Goal: Transaction & Acquisition: Purchase product/service

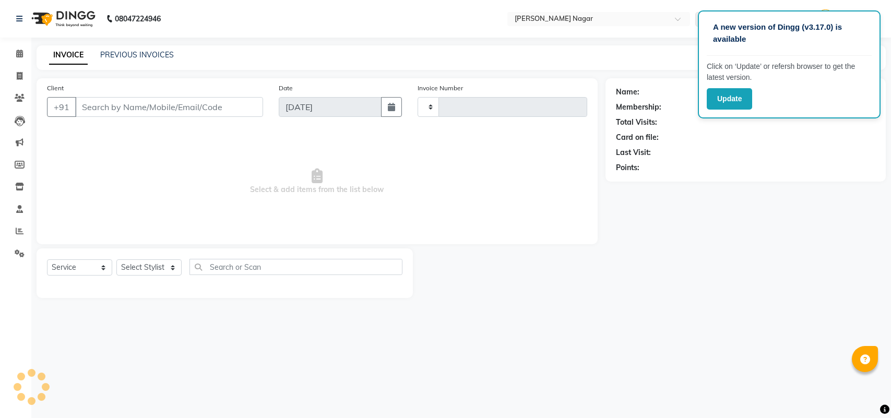
select select "service"
type input "3532"
select select "7349"
select select "membership"
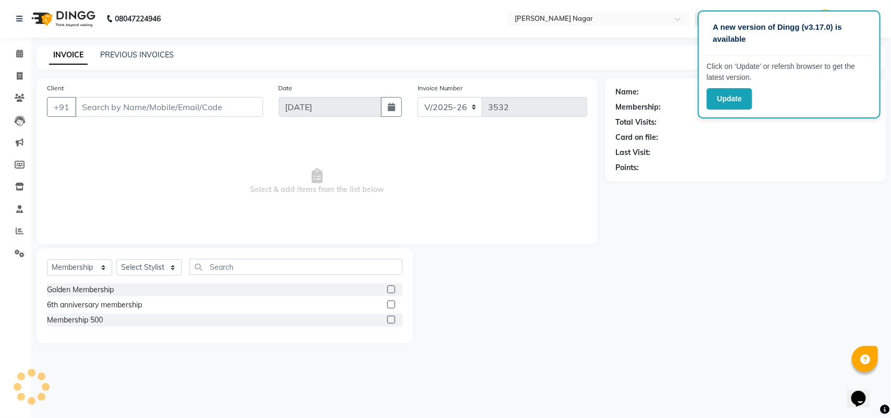
type input "75******24"
select select "87299"
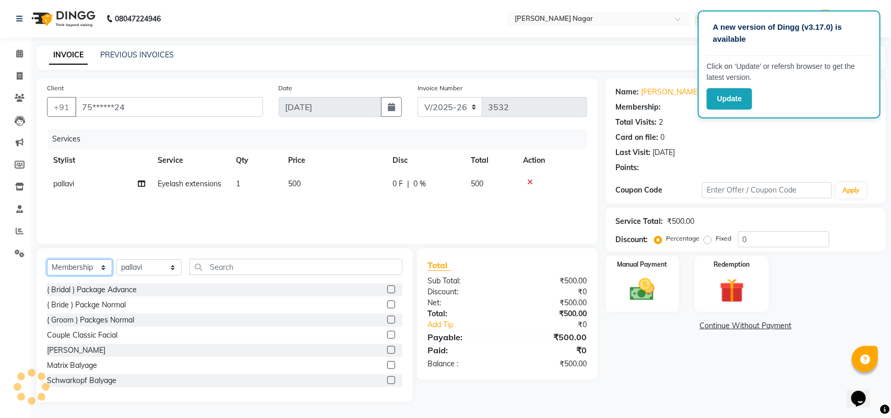
click at [95, 267] on select "Select Service Product Membership Package Voucher Prepaid Gift Card" at bounding box center [79, 267] width 65 height 16
select select "1: Object"
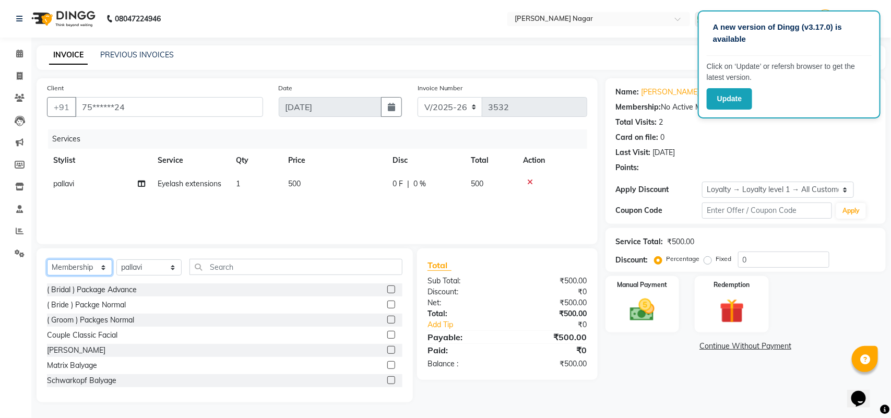
select select "service"
click at [47, 259] on select "Select Service Product Membership Package Voucher Prepaid Gift Card" at bounding box center [79, 267] width 65 height 16
click at [309, 179] on td "500" at bounding box center [334, 183] width 104 height 23
select select "87299"
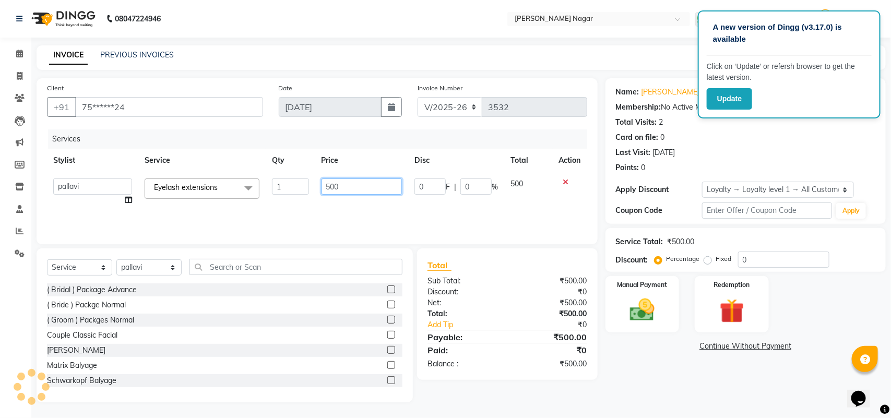
click at [345, 183] on input "500" at bounding box center [361, 186] width 81 height 16
type input "5"
type input "1500"
click at [657, 311] on img at bounding box center [641, 309] width 41 height 29
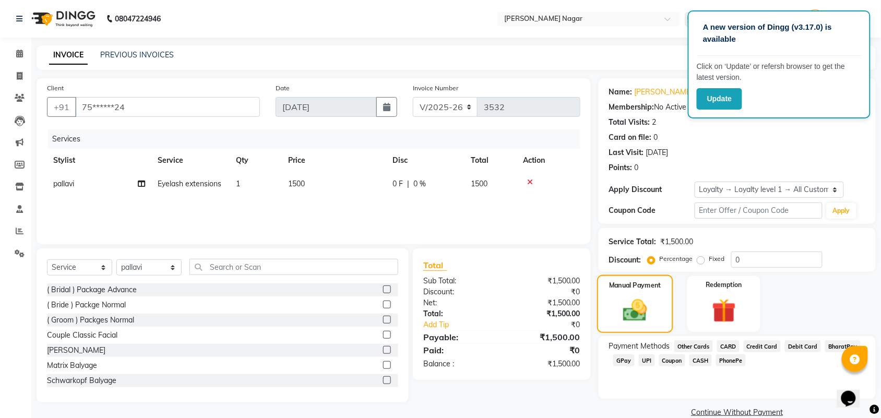
click at [663, 311] on div "Manual Payment" at bounding box center [635, 304] width 76 height 58
click at [633, 323] on img at bounding box center [635, 310] width 39 height 28
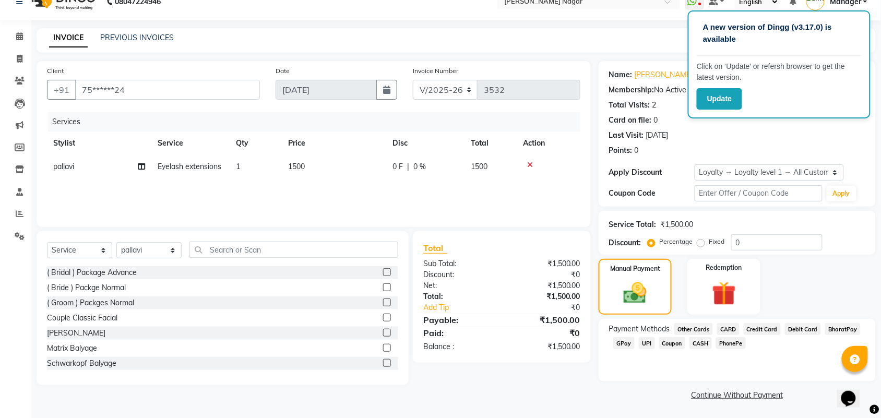
click at [624, 347] on span "GPay" at bounding box center [623, 343] width 21 height 12
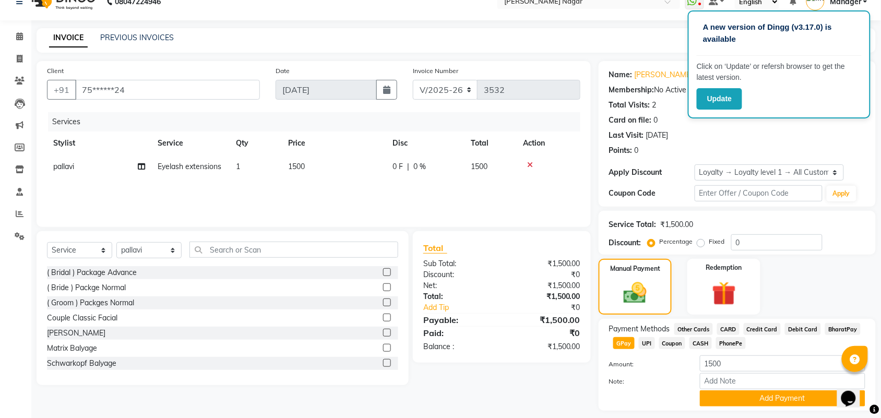
scroll to position [46, 0]
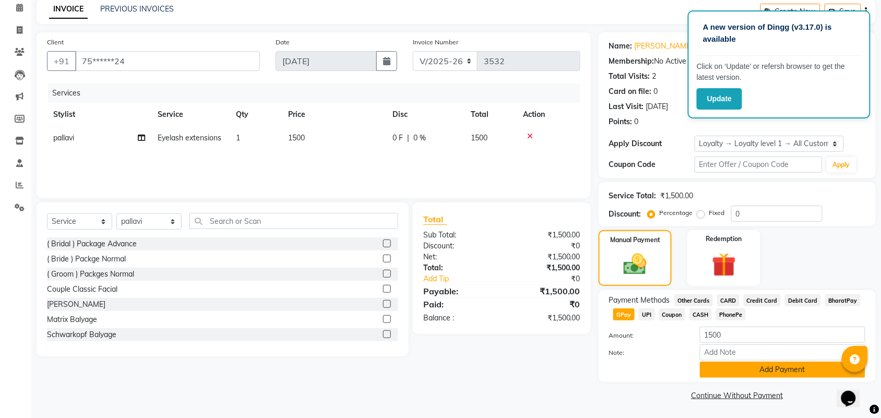
click at [797, 374] on button "Add Payment" at bounding box center [782, 370] width 165 height 16
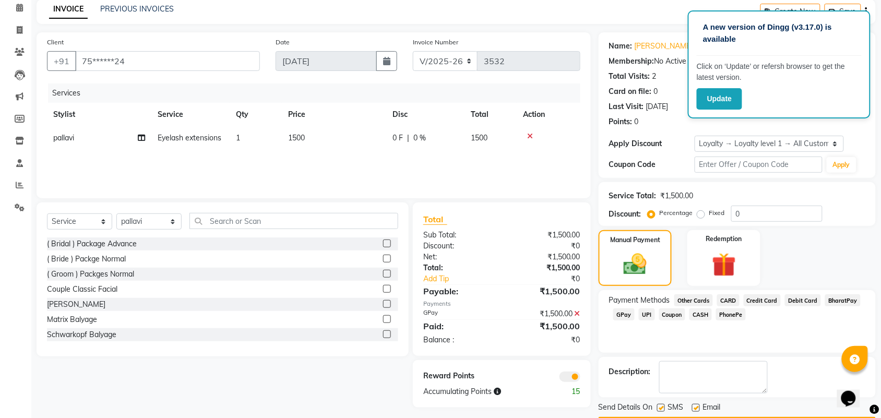
scroll to position [77, 0]
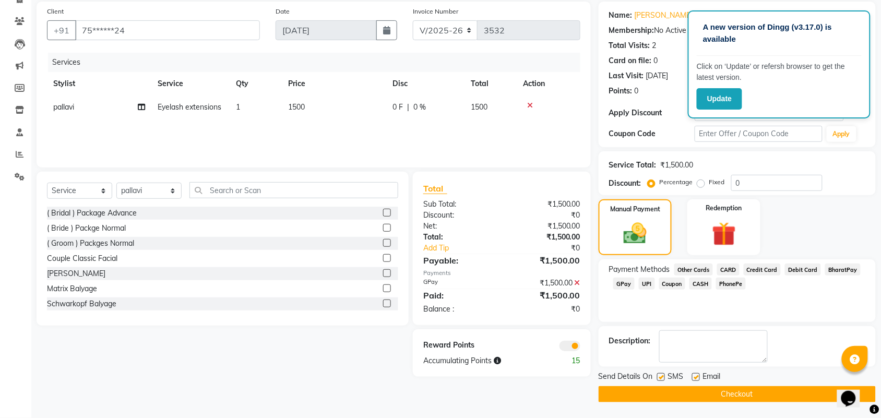
click at [801, 401] on button "Checkout" at bounding box center [736, 394] width 277 height 16
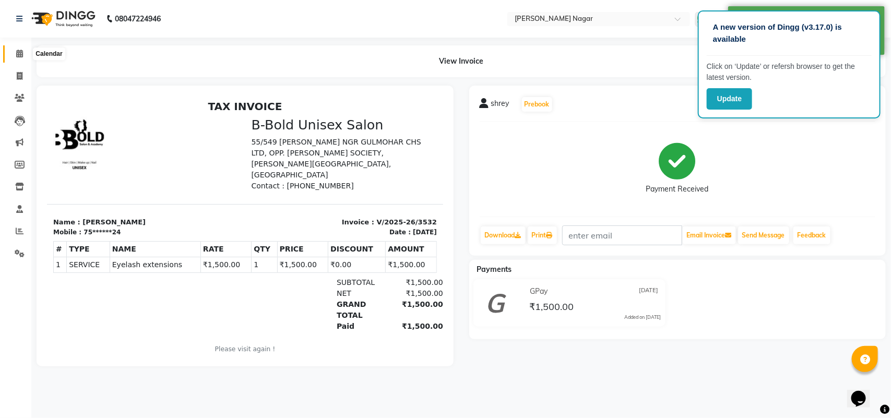
click at [17, 59] on span at bounding box center [19, 54] width 18 height 12
